Goal: Task Accomplishment & Management: Complete application form

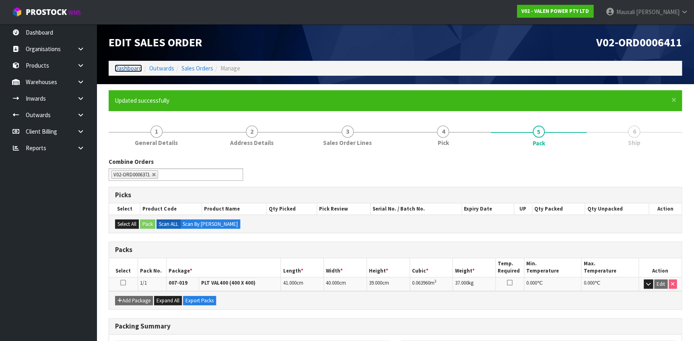
click at [129, 68] on link "Dashboard" at bounding box center [128, 68] width 27 height 8
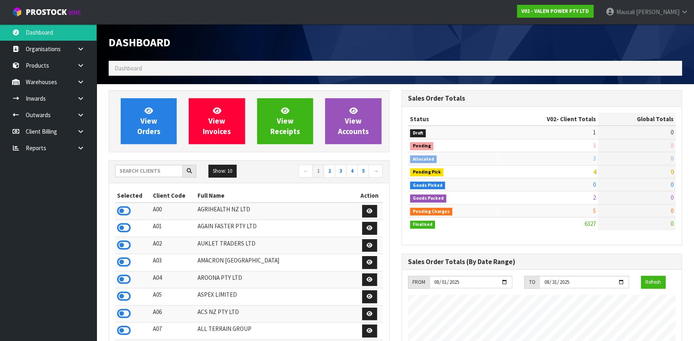
scroll to position [609, 293]
click at [137, 174] on input "text" at bounding box center [149, 171] width 68 height 12
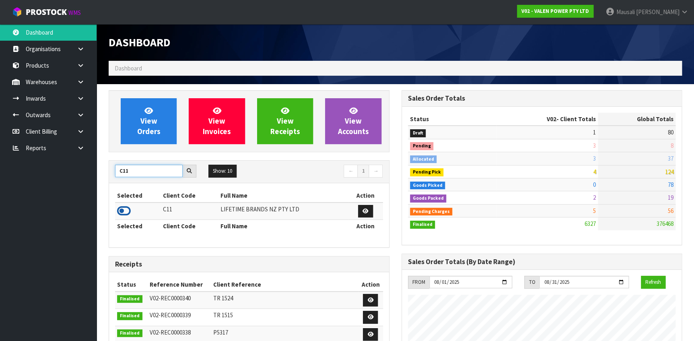
type input "C11"
click at [128, 209] on icon at bounding box center [124, 211] width 14 height 12
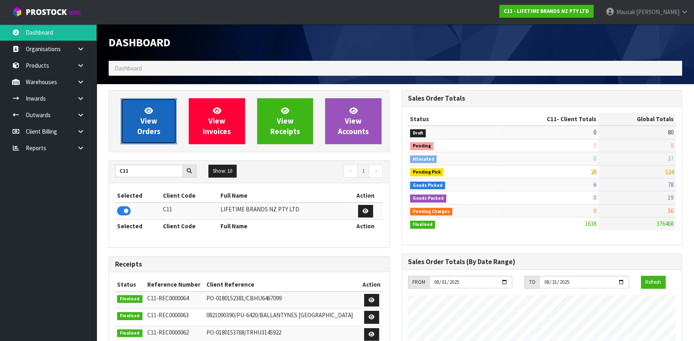
click at [159, 114] on link "View Orders" at bounding box center [149, 121] width 56 height 46
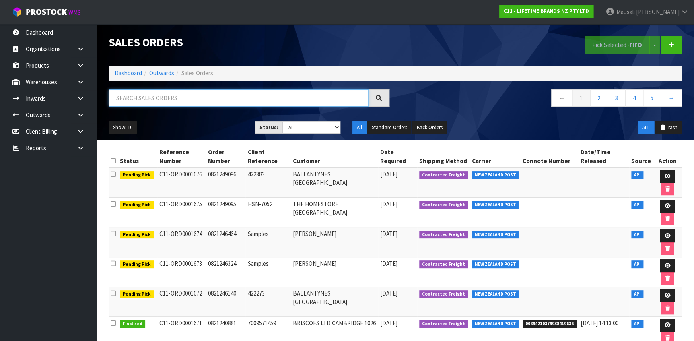
click at [154, 102] on input "text" at bounding box center [239, 97] width 260 height 17
type input "JOB-0407452"
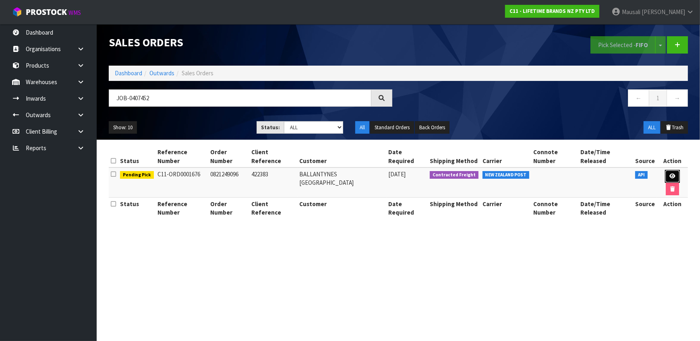
click at [669, 174] on icon at bounding box center [672, 176] width 6 height 5
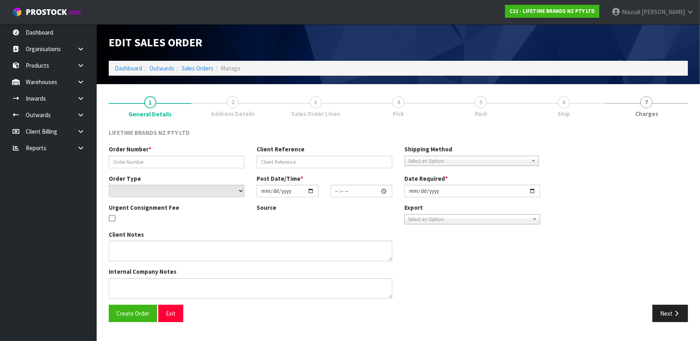
type input "0821249096"
type input "422383"
select select "number:0"
type input "[DATE]"
type input "08:08:17.000"
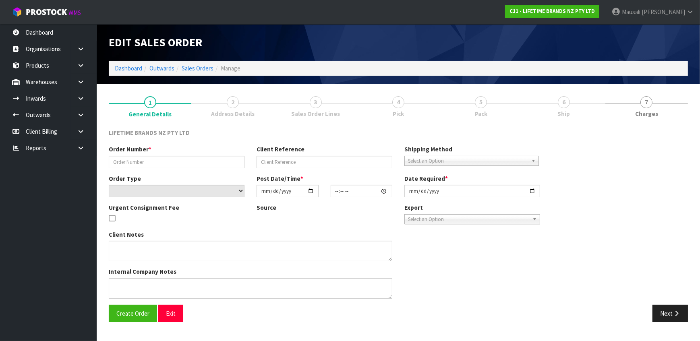
type input "[DATE]"
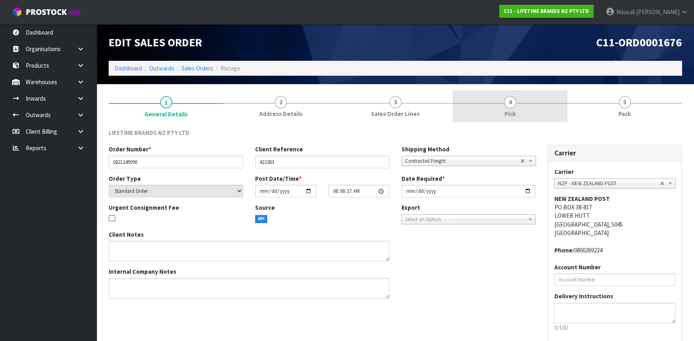
click at [497, 109] on link "4 Pick" at bounding box center [510, 106] width 115 height 32
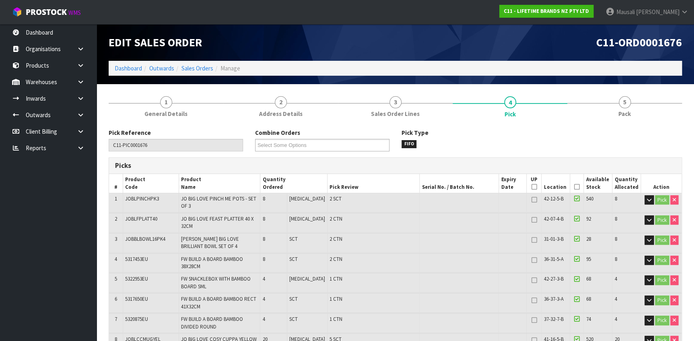
click at [575, 187] on icon at bounding box center [578, 187] width 6 height 0
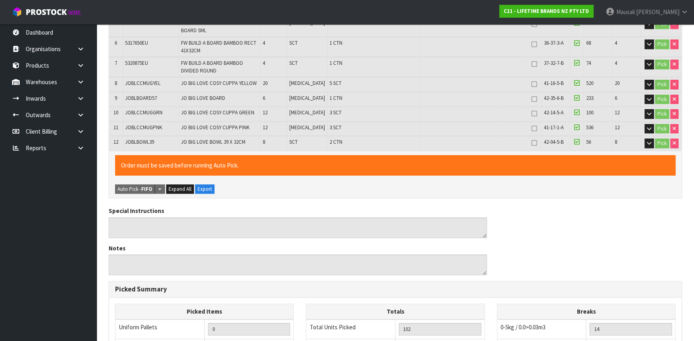
scroll to position [415, 0]
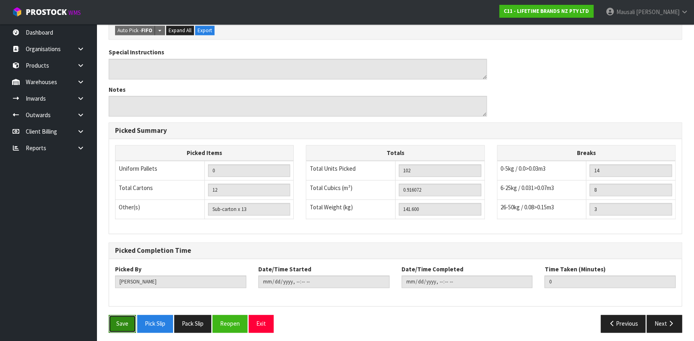
click at [114, 322] on button "Save" at bounding box center [122, 323] width 27 height 17
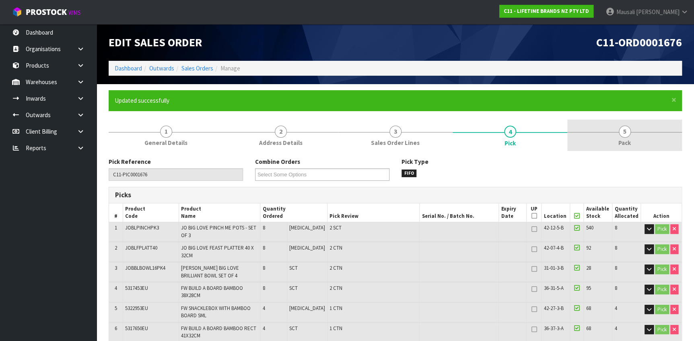
click at [626, 141] on span "Pack" at bounding box center [625, 142] width 12 height 8
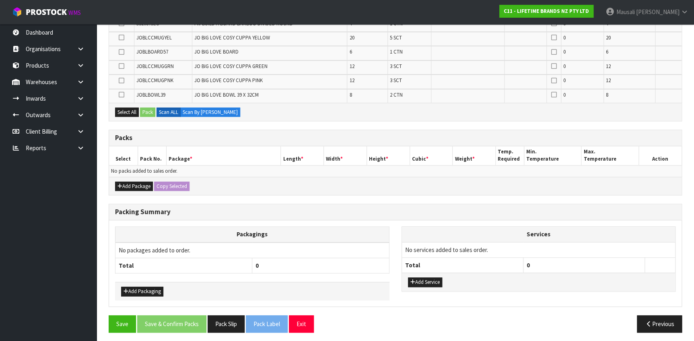
scroll to position [284, 0]
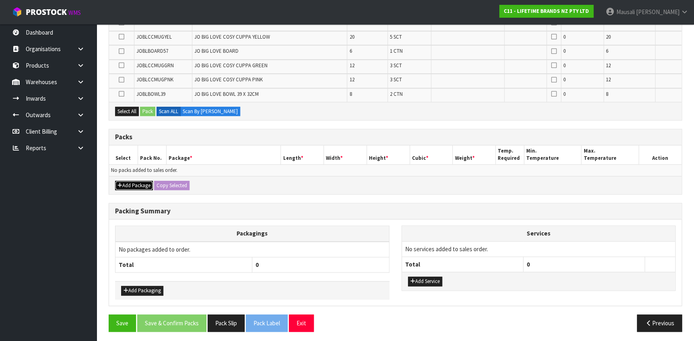
click at [140, 185] on button "Add Package" at bounding box center [134, 186] width 38 height 10
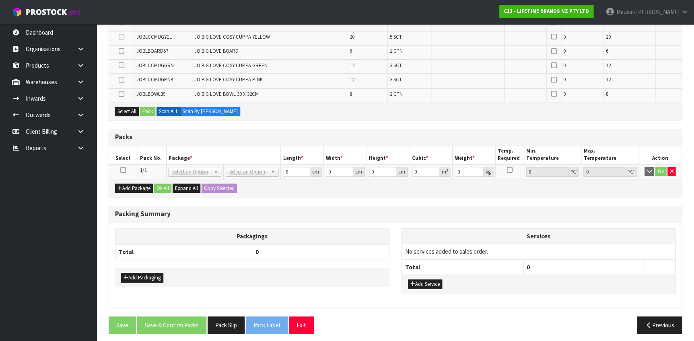
click at [122, 170] on icon at bounding box center [123, 170] width 6 height 0
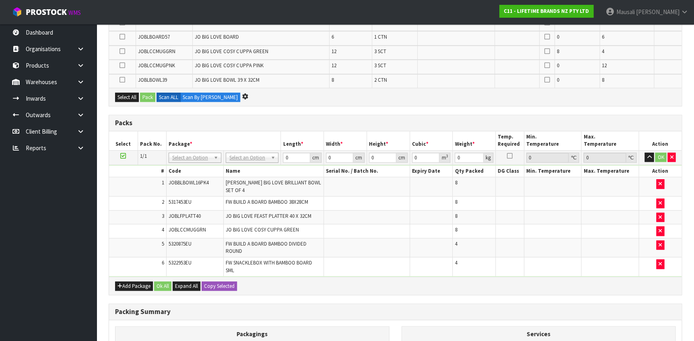
scroll to position [0, 0]
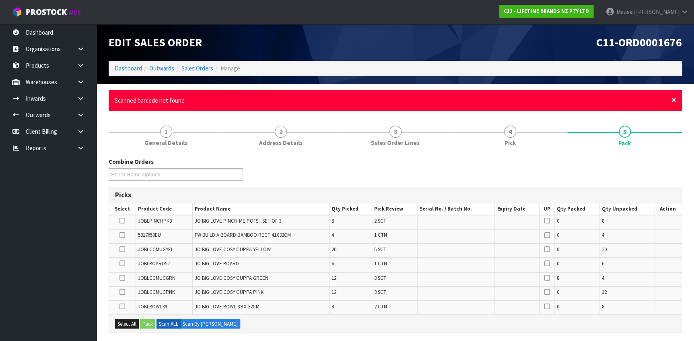
click at [672, 99] on span "×" at bounding box center [674, 99] width 5 height 11
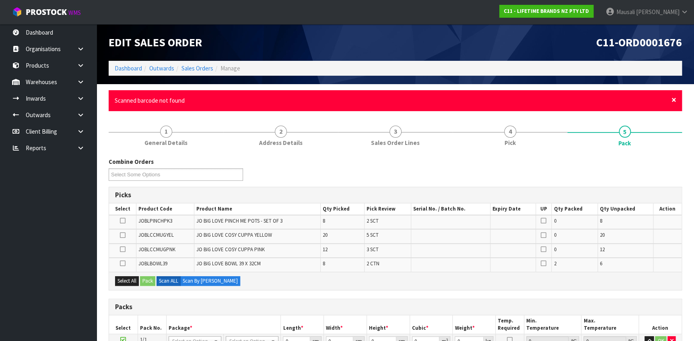
click at [675, 99] on span "×" at bounding box center [674, 99] width 5 height 11
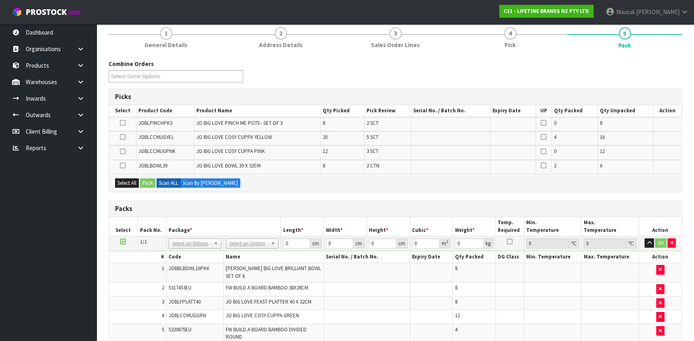
scroll to position [110, 0]
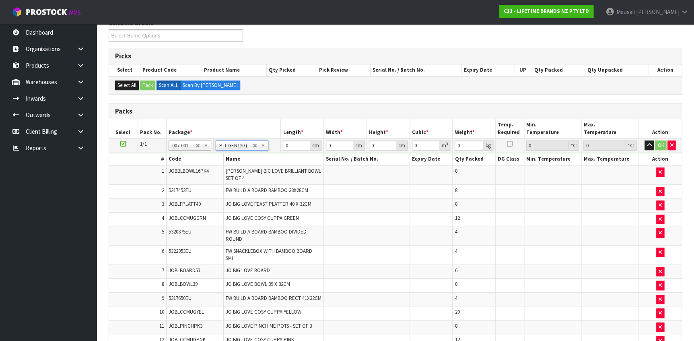
type input "120"
type input "100"
type input "141.6"
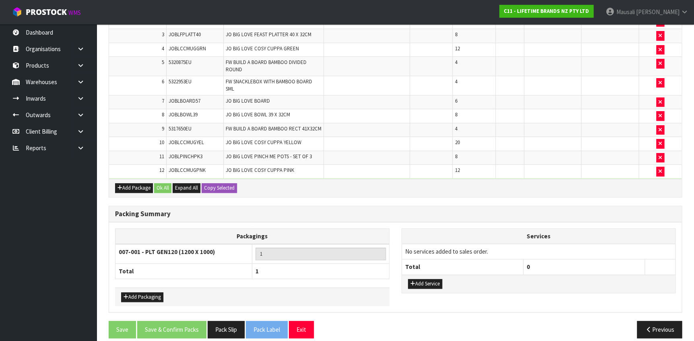
scroll to position [279, 0]
drag, startPoint x: 147, startPoint y: 287, endPoint x: 151, endPoint y: 278, distance: 9.9
click at [148, 292] on button "Add Packaging" at bounding box center [142, 297] width 42 height 10
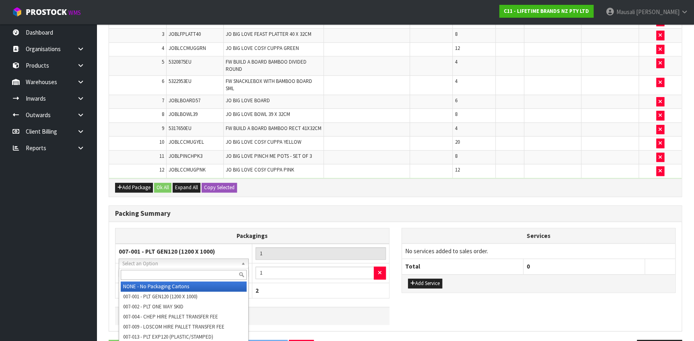
click at [149, 274] on input "text" at bounding box center [184, 275] width 126 height 10
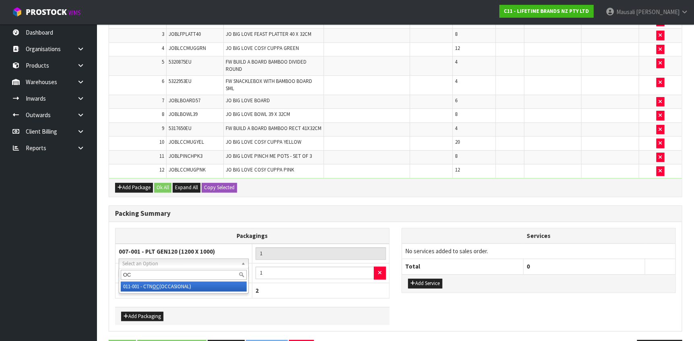
type input "OC"
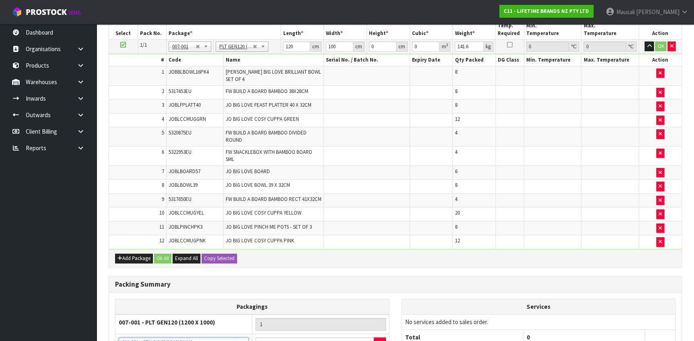
scroll to position [133, 0]
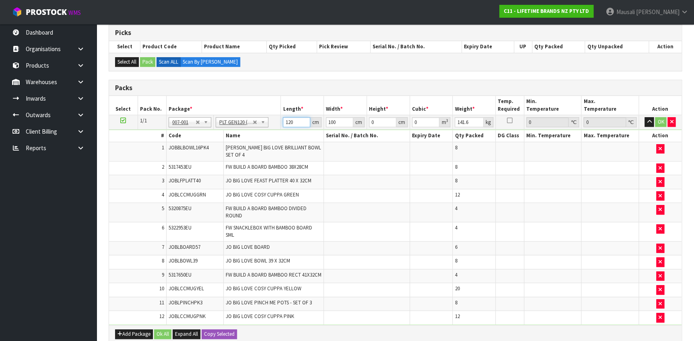
drag, startPoint x: 297, startPoint y: 122, endPoint x: 283, endPoint y: 124, distance: 14.2
click at [283, 124] on input "120" at bounding box center [296, 122] width 27 height 10
type input "122"
type input "111"
type input "1"
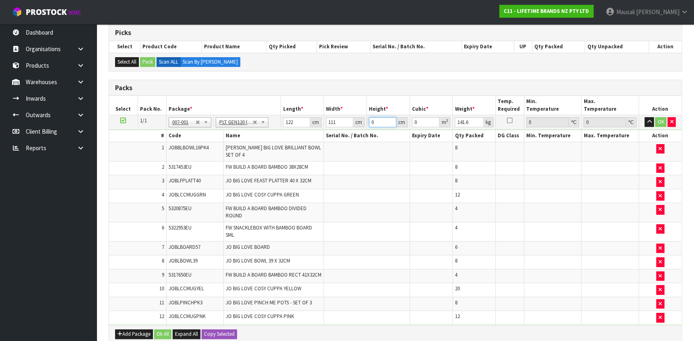
type input "0.013542"
type input "10"
type input "0.13542"
type input "103"
type input "1.394826"
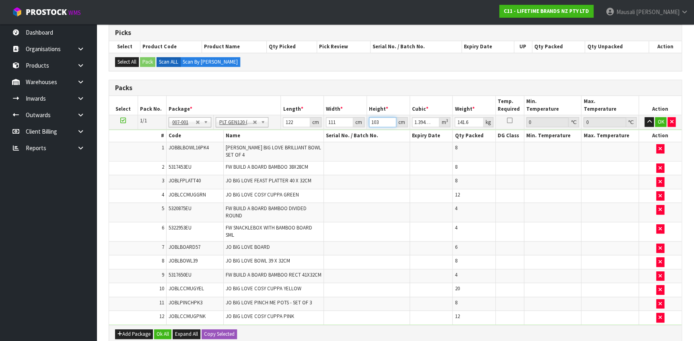
type input "103"
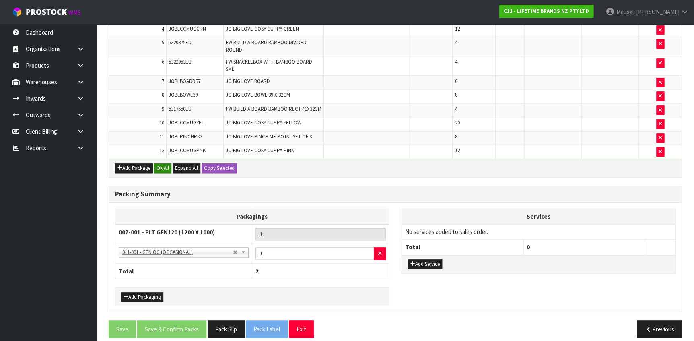
type input "167"
click at [165, 163] on button "Ok All" at bounding box center [162, 168] width 17 height 10
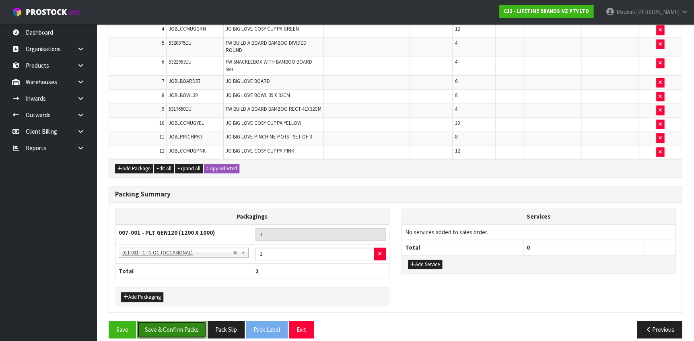
click at [173, 322] on button "Save & Confirm Packs" at bounding box center [171, 329] width 69 height 17
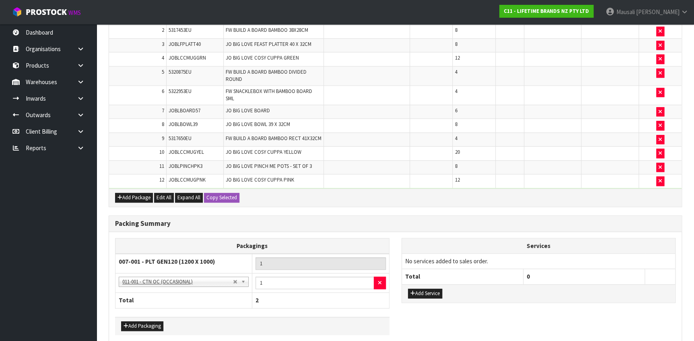
scroll to position [0, 0]
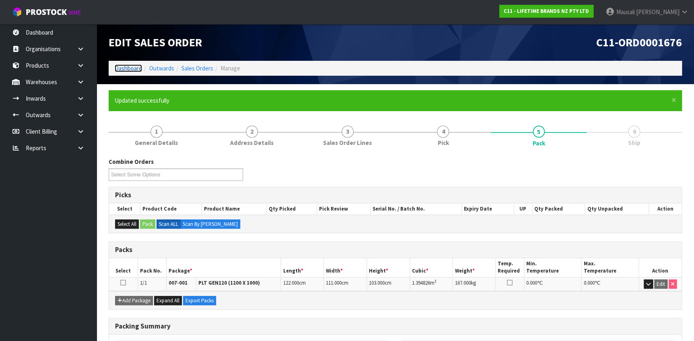
click at [128, 66] on link "Dashboard" at bounding box center [128, 68] width 27 height 8
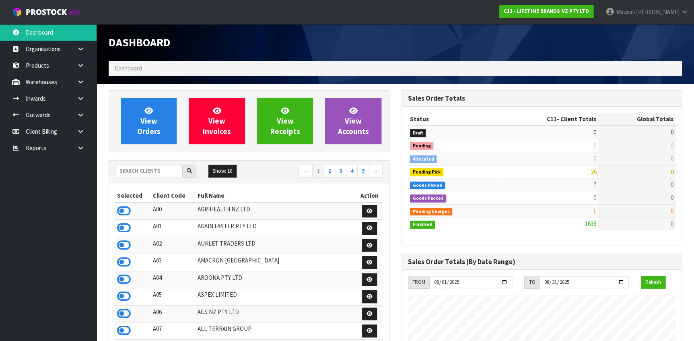
scroll to position [626, 293]
click at [142, 169] on input "text" at bounding box center [149, 171] width 68 height 12
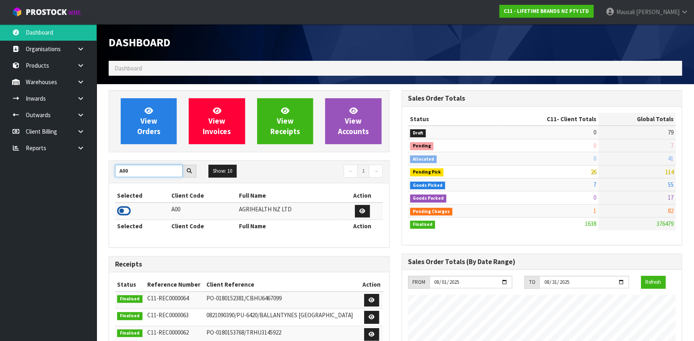
type input "A00"
click at [129, 208] on icon at bounding box center [124, 211] width 14 height 12
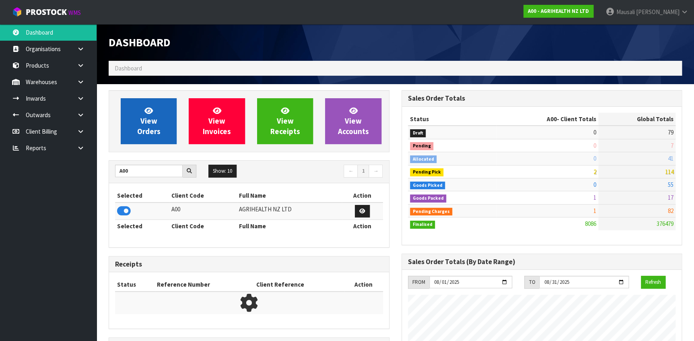
scroll to position [609, 293]
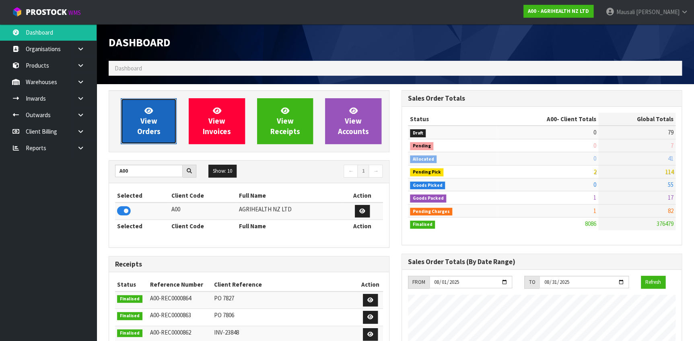
click at [141, 118] on span "View Orders" at bounding box center [148, 121] width 23 height 30
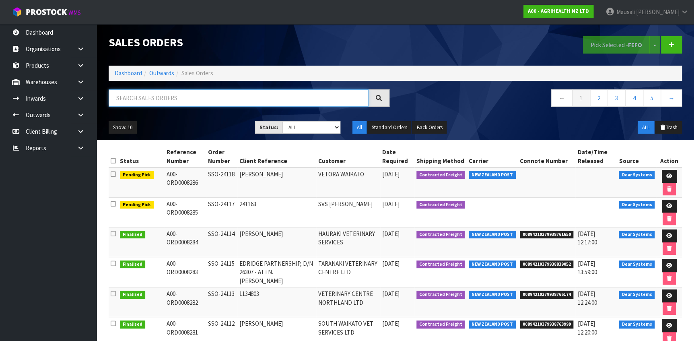
click at [119, 98] on input "text" at bounding box center [239, 97] width 260 height 17
type input "JOB-0407500"
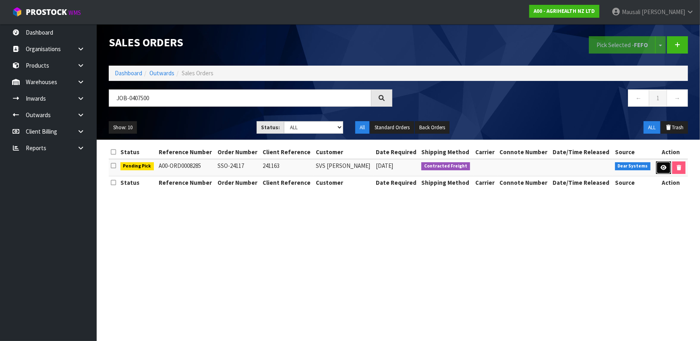
click at [660, 166] on icon at bounding box center [663, 167] width 6 height 5
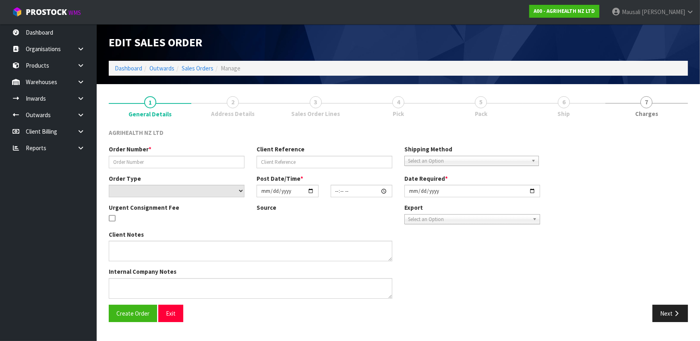
type input "SSO-24117"
type input "241163"
select select "number:0"
type input "[DATE]"
type input "10:24:14.000"
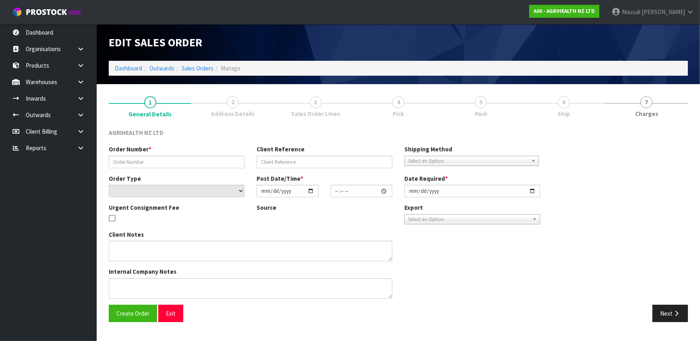
type input "[DATE]"
type textarea "SHIP BY: Freight"
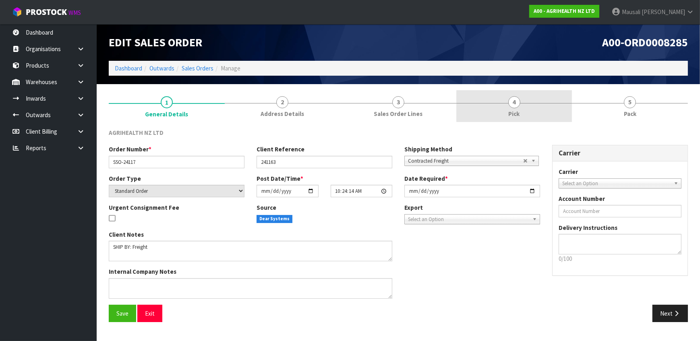
click at [519, 108] on link "4 Pick" at bounding box center [514, 106] width 116 height 32
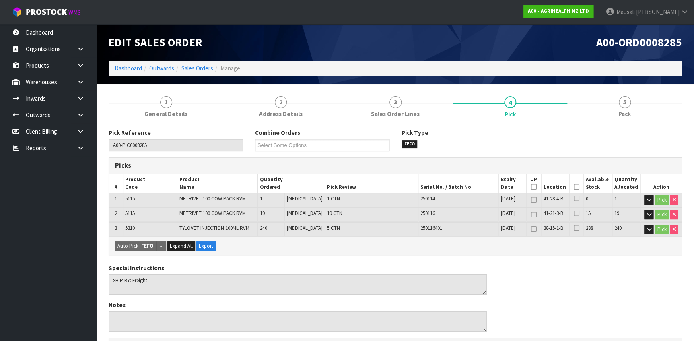
click at [576, 187] on icon at bounding box center [577, 187] width 6 height 0
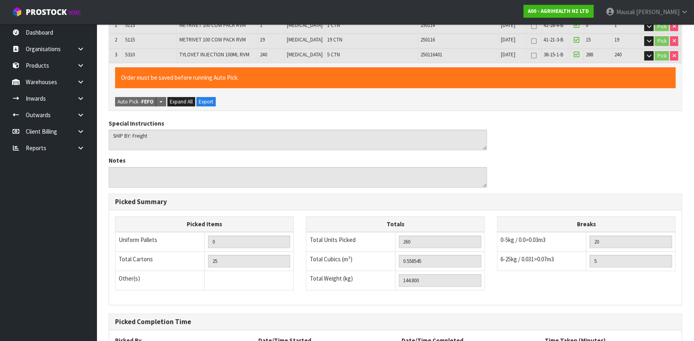
scroll to position [246, 0]
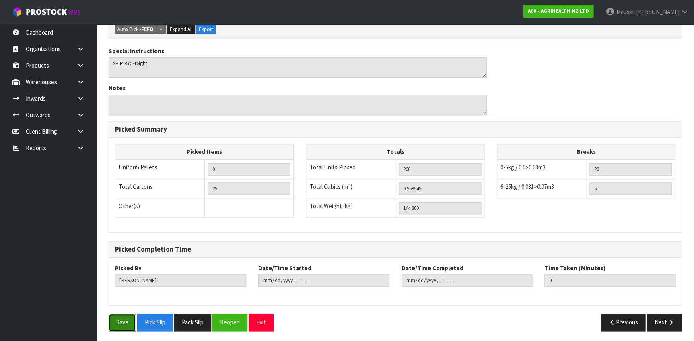
click at [127, 319] on button "Save" at bounding box center [122, 322] width 27 height 17
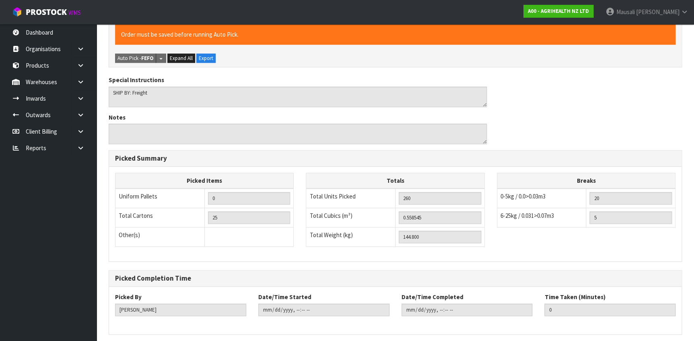
scroll to position [0, 0]
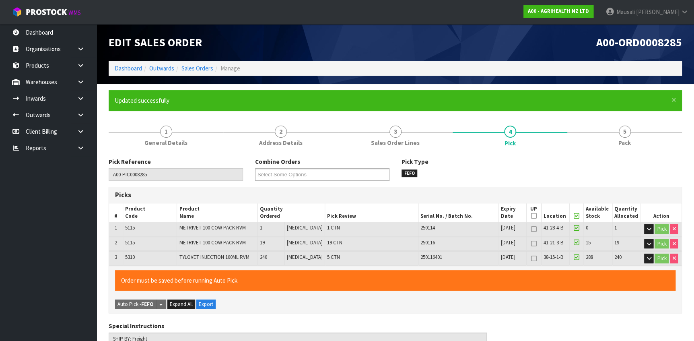
type input "[PERSON_NAME]"
type input "[DATE]T14:40:26"
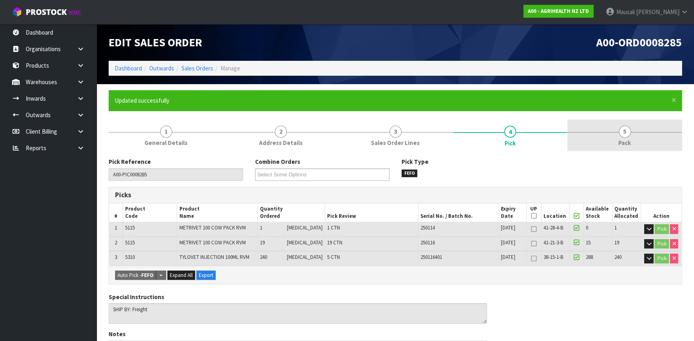
click at [618, 137] on link "5 Pack" at bounding box center [625, 136] width 115 height 32
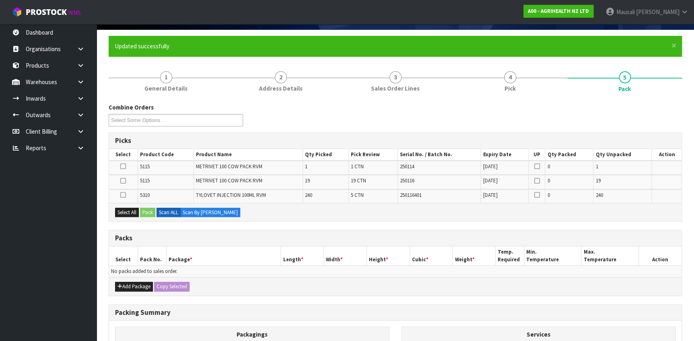
scroll to position [146, 0]
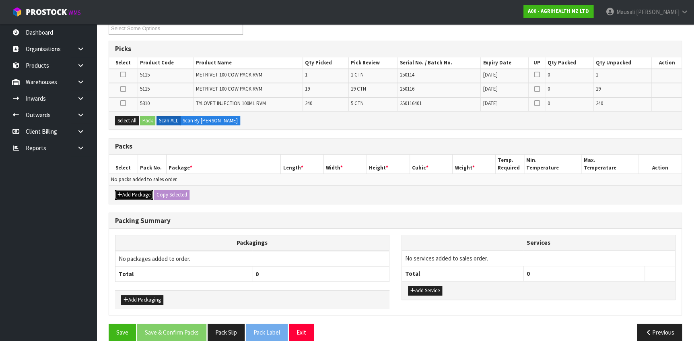
click at [125, 192] on button "Add Package" at bounding box center [134, 195] width 38 height 10
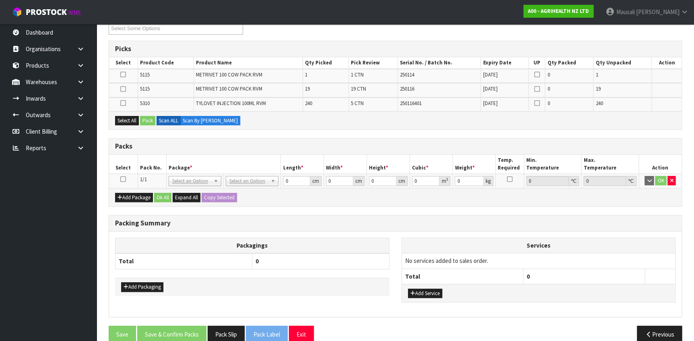
click at [121, 179] on icon at bounding box center [123, 179] width 6 height 0
click at [128, 121] on button "Select All" at bounding box center [127, 121] width 24 height 10
click at [145, 121] on button "Pack" at bounding box center [147, 121] width 15 height 10
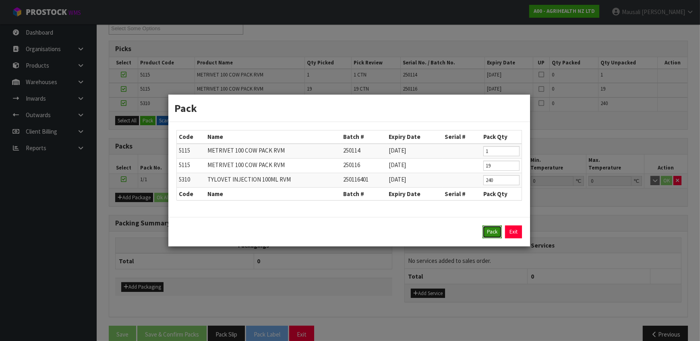
click at [490, 233] on button "Pack" at bounding box center [491, 231] width 19 height 13
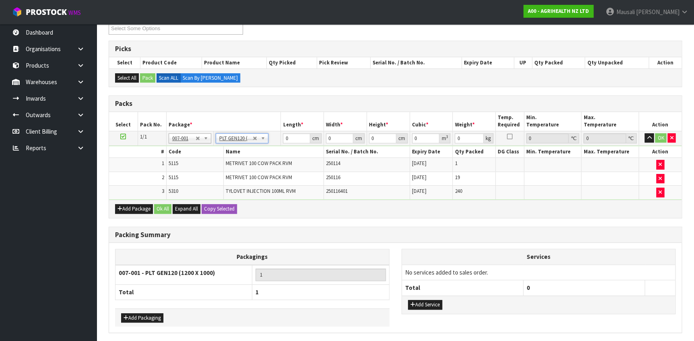
type input "120"
type input "100"
type input "144.8"
drag, startPoint x: 295, startPoint y: 139, endPoint x: 273, endPoint y: 148, distance: 24.4
click at [273, 148] on tbody "1/1 NONE 007-001 007-002 007-004 007-009 007-013 007-014 007-015 007-017 007-01…" at bounding box center [395, 165] width 573 height 68
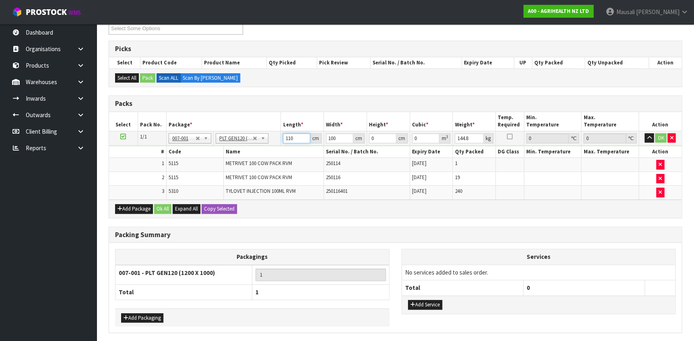
type input "110"
type input "7"
type input "0.0847"
type input "77"
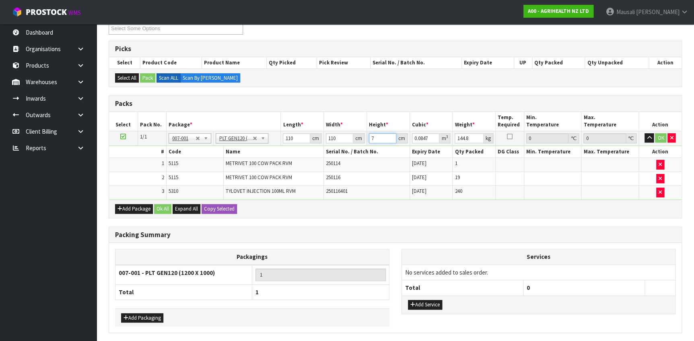
type input "0.9317"
type input "77"
type input "160"
click at [168, 207] on button "Ok All" at bounding box center [162, 209] width 17 height 10
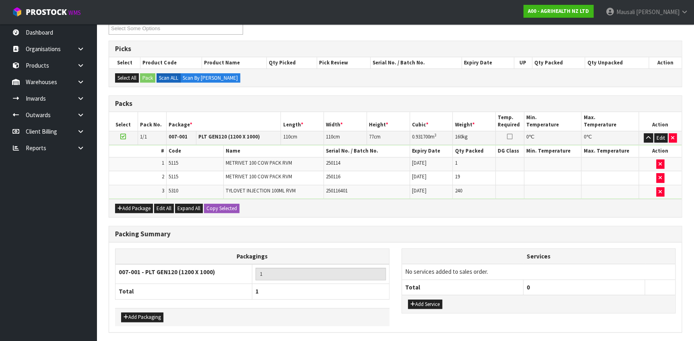
scroll to position [173, 0]
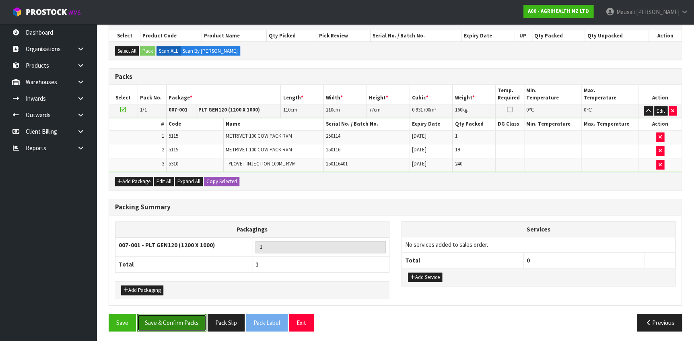
click at [176, 316] on button "Save & Confirm Packs" at bounding box center [171, 322] width 69 height 17
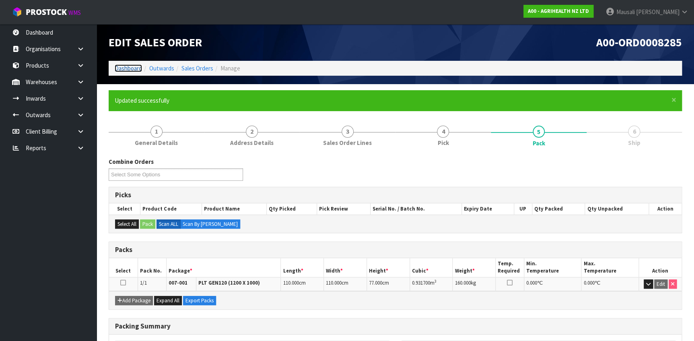
click at [125, 69] on link "Dashboard" at bounding box center [128, 68] width 27 height 8
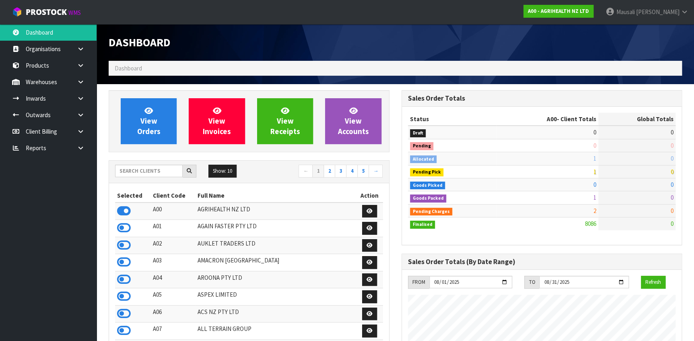
scroll to position [609, 293]
click at [144, 169] on input "text" at bounding box center [149, 171] width 68 height 12
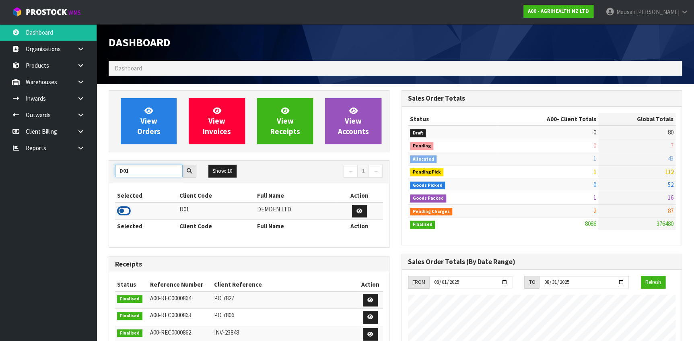
type input "D01"
drag, startPoint x: 124, startPoint y: 211, endPoint x: 130, endPoint y: 203, distance: 9.7
click at [124, 210] on icon at bounding box center [124, 211] width 14 height 12
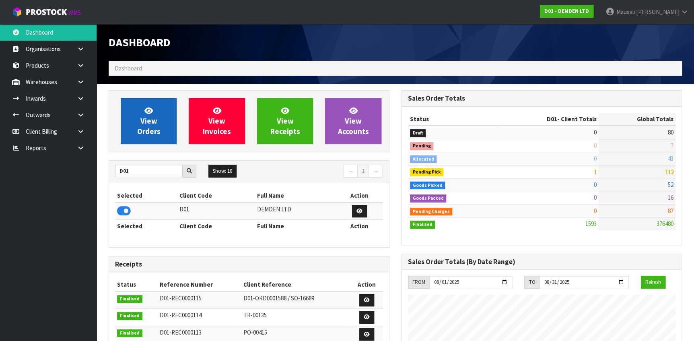
scroll to position [518, 293]
click at [159, 116] on link "View Orders" at bounding box center [149, 121] width 56 height 46
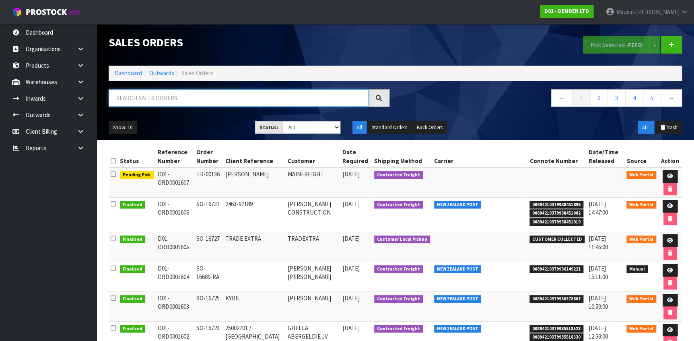
click at [146, 102] on input "text" at bounding box center [239, 97] width 260 height 17
type input "JOB-0407511"
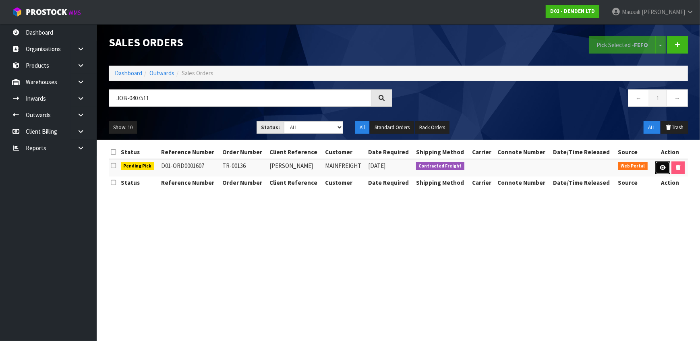
click at [657, 165] on link at bounding box center [662, 167] width 15 height 13
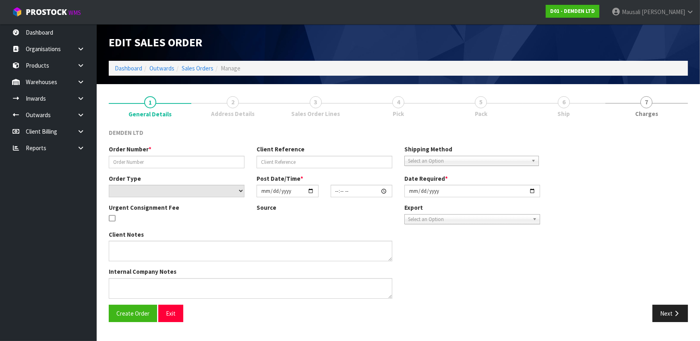
type input "TR-00136"
type input "[PERSON_NAME]"
select select "number:0"
type input "[DATE]"
type input "11:32:00.000"
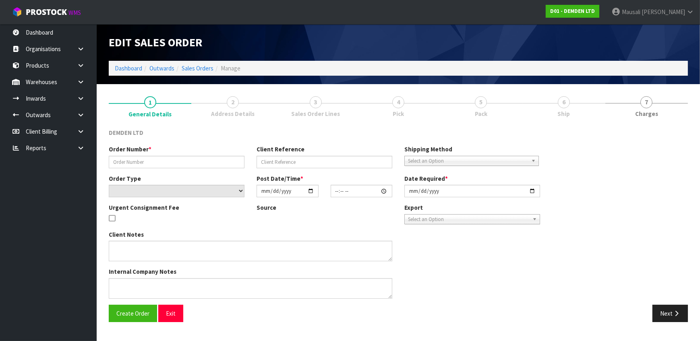
type input "[DATE]"
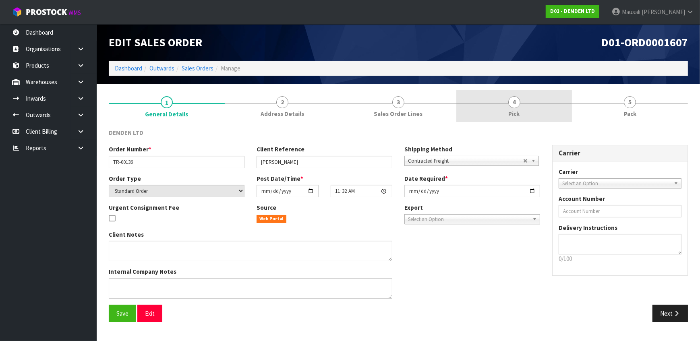
click at [508, 101] on span "4" at bounding box center [514, 102] width 12 height 12
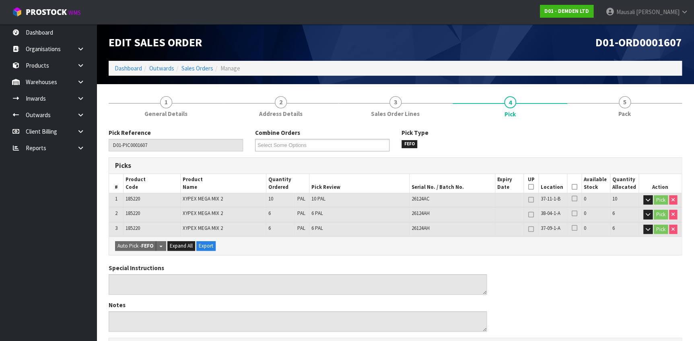
click at [573, 187] on icon at bounding box center [575, 187] width 6 height 0
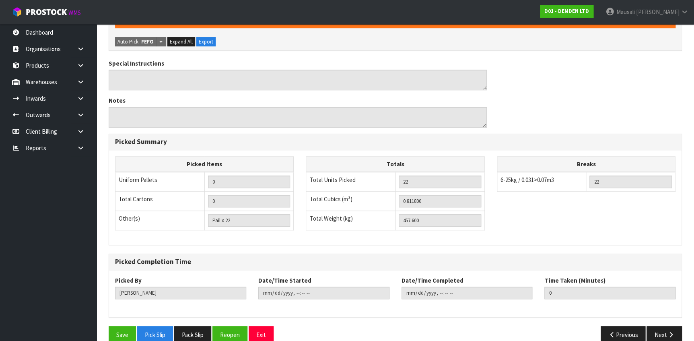
scroll to position [246, 0]
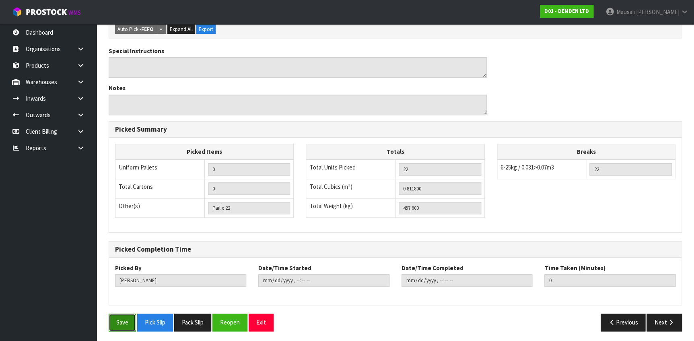
click at [122, 317] on button "Save" at bounding box center [122, 322] width 27 height 17
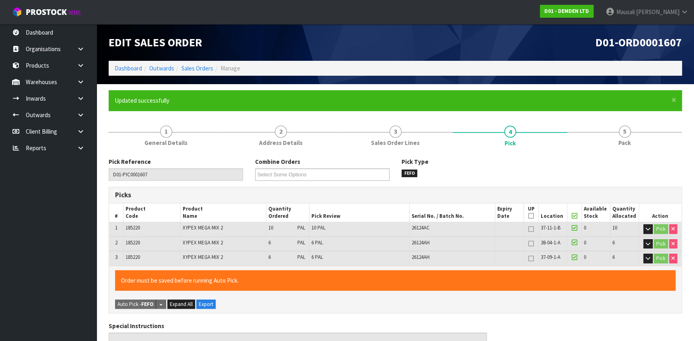
type input "[PERSON_NAME]"
type input "[DATE]T14:49:43"
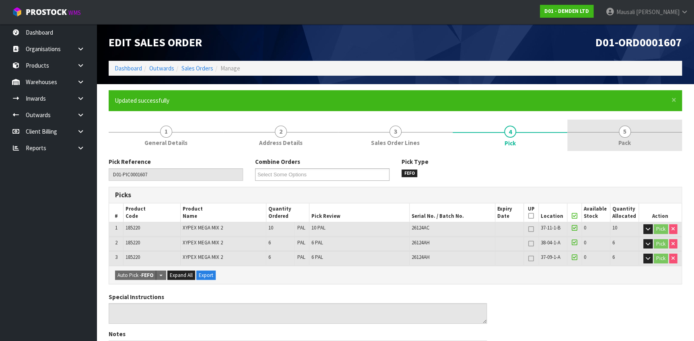
click at [626, 136] on span "5" at bounding box center [625, 132] width 12 height 12
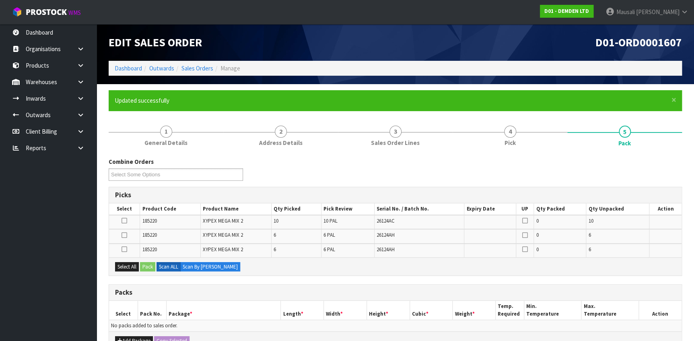
scroll to position [156, 0]
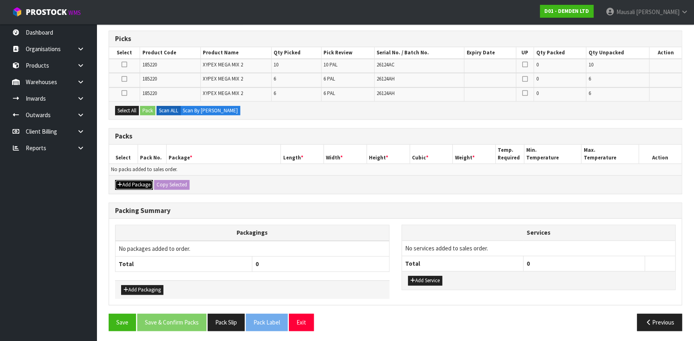
click at [148, 184] on button "Add Package" at bounding box center [134, 185] width 38 height 10
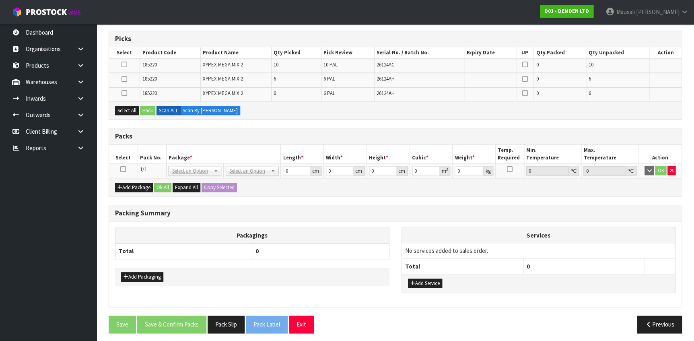
click at [121, 169] on icon at bounding box center [123, 169] width 6 height 0
click at [130, 112] on button "Select All" at bounding box center [127, 111] width 24 height 10
click at [148, 109] on button "Pack" at bounding box center [147, 111] width 15 height 10
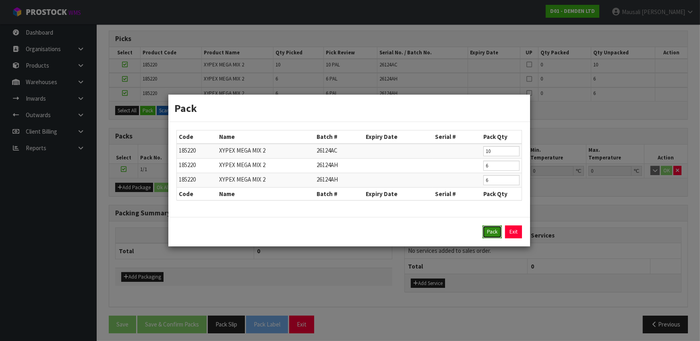
drag, startPoint x: 498, startPoint y: 230, endPoint x: 485, endPoint y: 224, distance: 13.7
click at [497, 230] on button "Pack" at bounding box center [491, 231] width 19 height 13
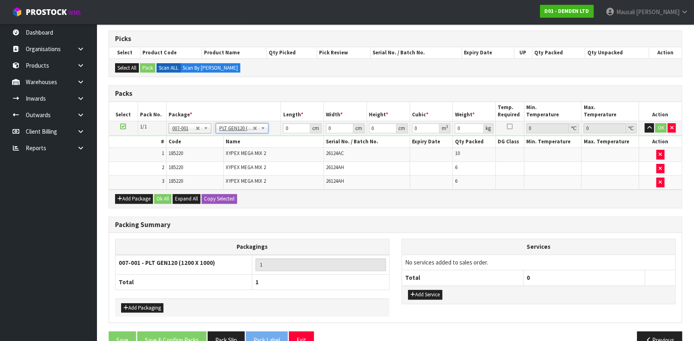
type input "120"
type input "100"
type input "457.6"
drag, startPoint x: 294, startPoint y: 128, endPoint x: 257, endPoint y: 132, distance: 37.3
click at [257, 132] on tr "1/1 NONE 007-001 007-002 007-004 007-009 007-013 007-014 007-015 007-017 007-01…" at bounding box center [395, 128] width 573 height 14
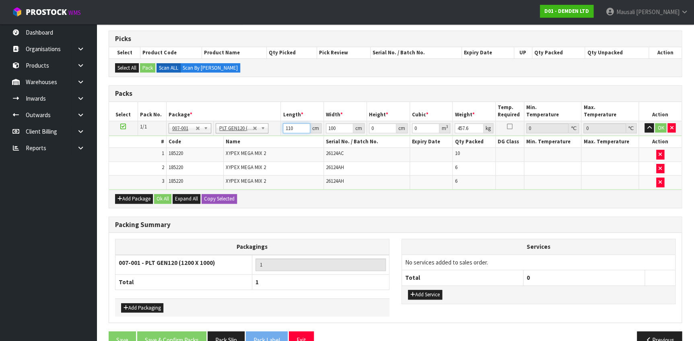
type input "110"
type input "7"
type input "0.0847"
type input "76"
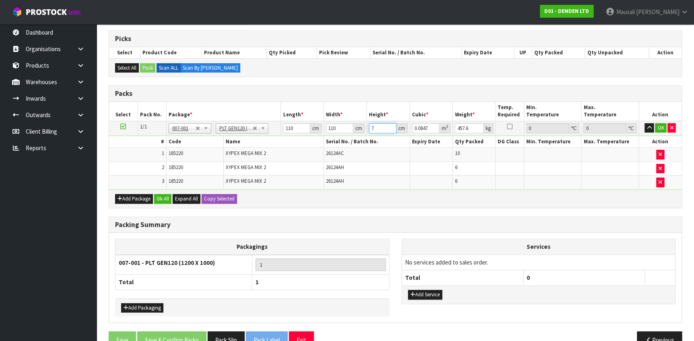
type input "0.9196"
type input "76"
type input "475"
click at [165, 194] on button "Ok All" at bounding box center [162, 199] width 17 height 10
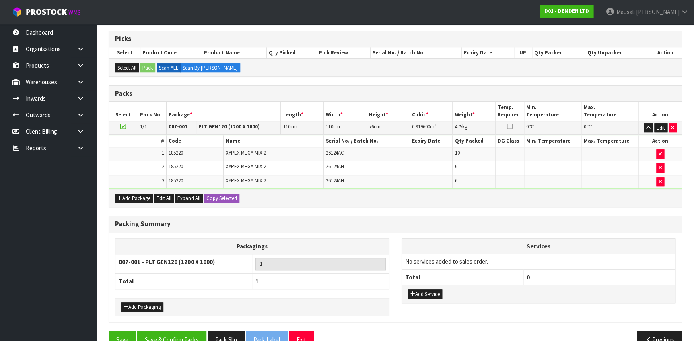
scroll to position [173, 0]
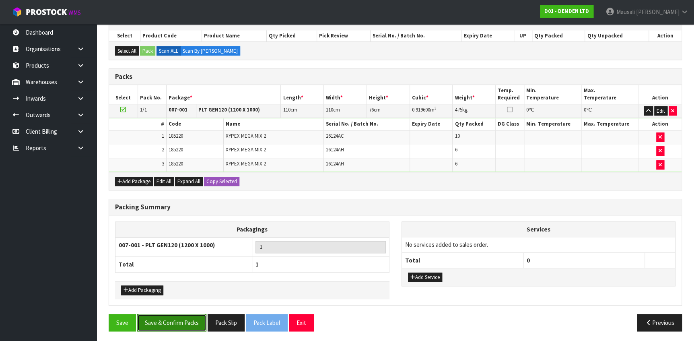
click at [183, 318] on button "Save & Confirm Packs" at bounding box center [171, 322] width 69 height 17
